Goal: Task Accomplishment & Management: Use online tool/utility

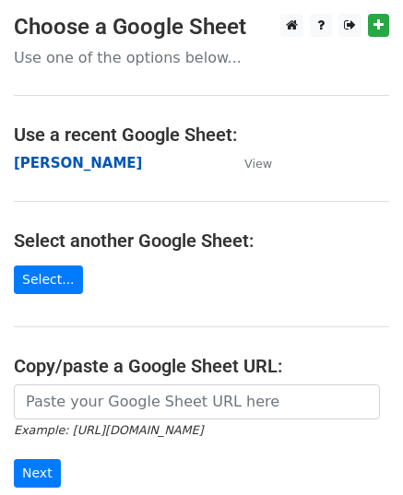
click at [69, 165] on strong "[PERSON_NAME]" at bounding box center [78, 163] width 128 height 17
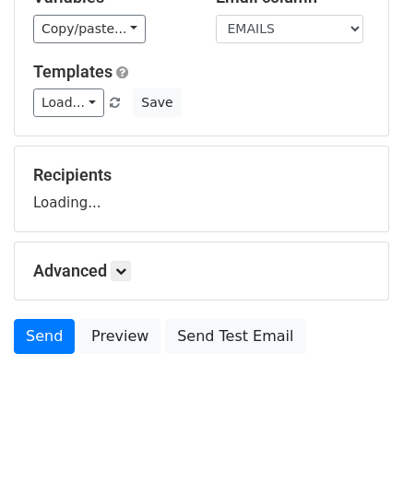
scroll to position [144, 0]
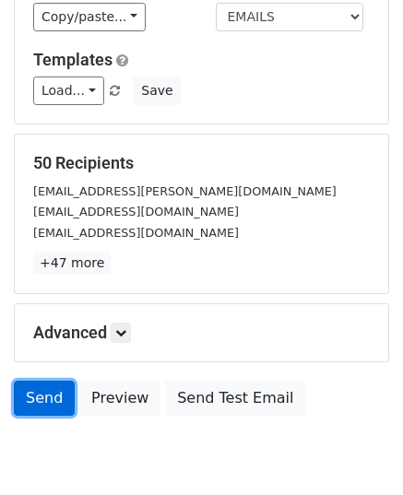
click at [44, 398] on link "Send" at bounding box center [44, 398] width 61 height 35
